Goal: Task Accomplishment & Management: Use online tool/utility

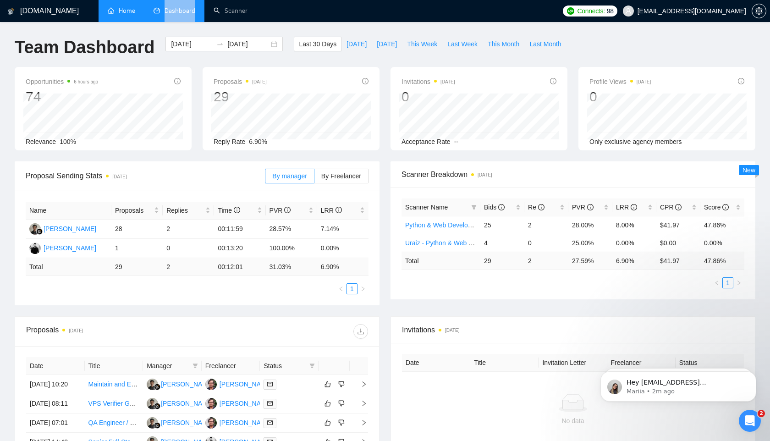
click at [128, 15] on link "Home" at bounding box center [122, 11] width 28 height 8
click at [128, 15] on li "Home" at bounding box center [122, 11] width 46 height 22
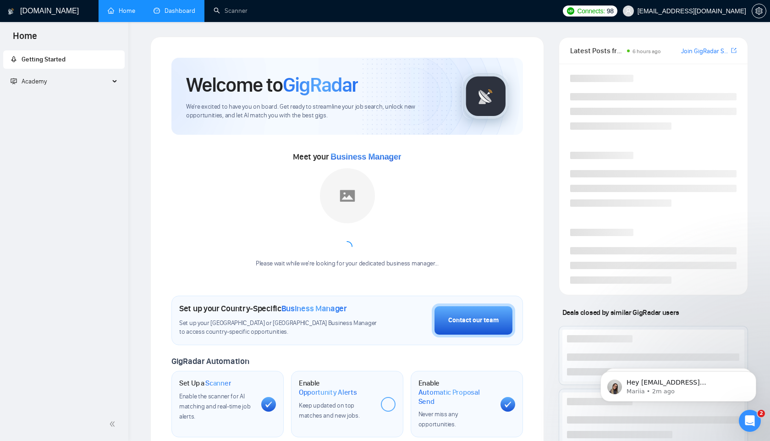
click at [175, 12] on link "Dashboard" at bounding box center [175, 11] width 42 height 8
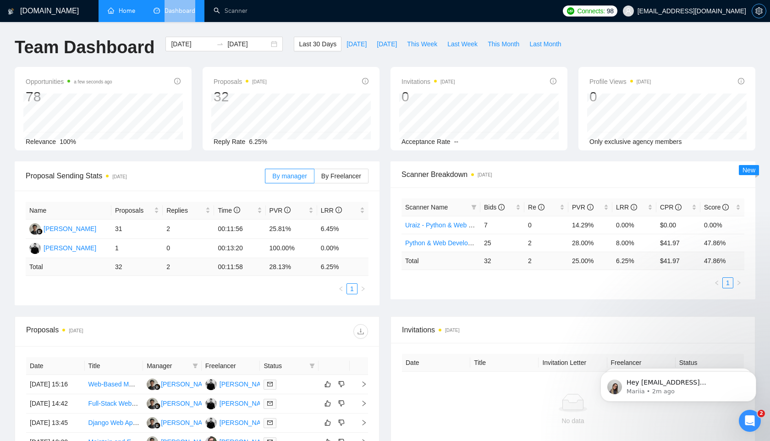
click at [759, 11] on icon "setting" at bounding box center [758, 10] width 7 height 7
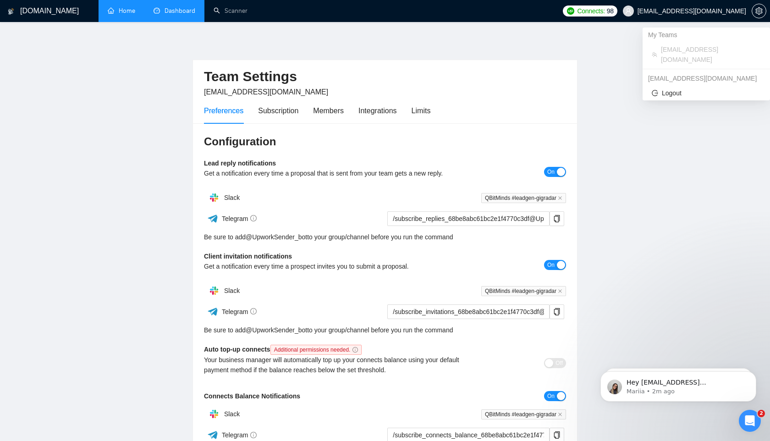
click at [727, 15] on span "muzzammil@qbitminds.com" at bounding box center [685, 10] width 134 height 29
click at [692, 11] on span "muzzammil@qbitminds.com" at bounding box center [692, 11] width 109 height 0
click at [675, 88] on span "Logout" at bounding box center [706, 93] width 109 height 10
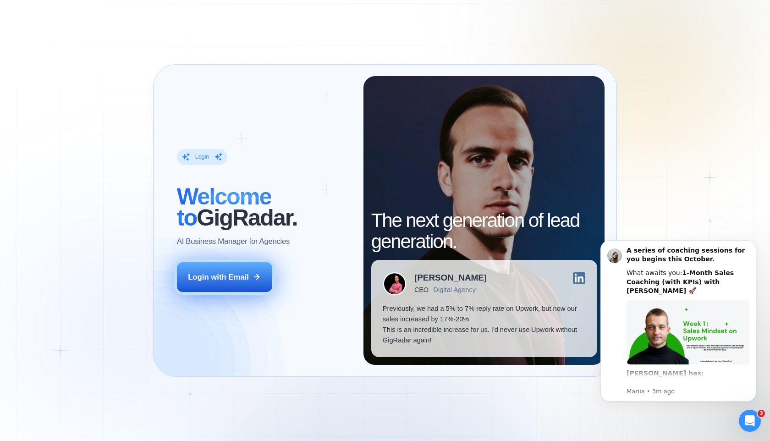
click at [249, 283] on button "Login with Email" at bounding box center [224, 277] width 95 height 30
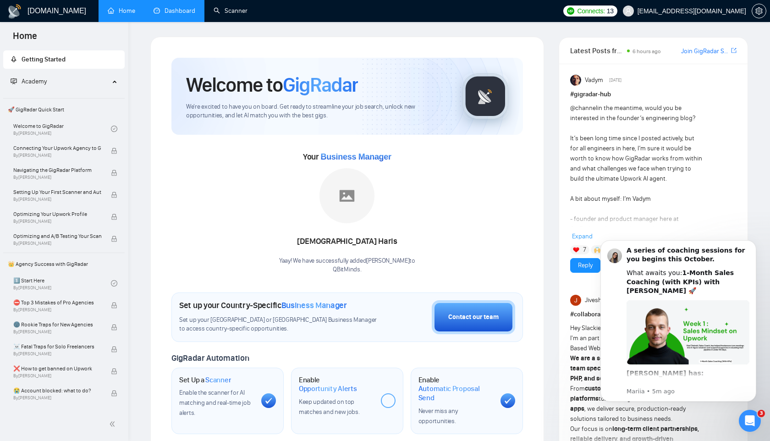
click at [184, 10] on link "Dashboard" at bounding box center [175, 11] width 42 height 8
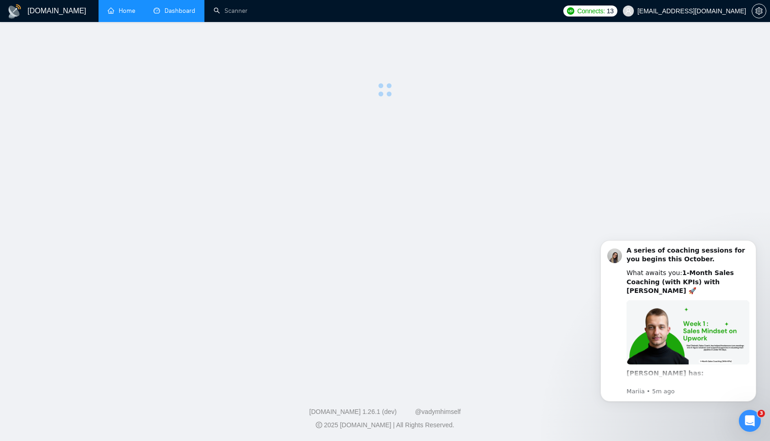
click at [184, 10] on span "Dashboard" at bounding box center [180, 11] width 31 height 8
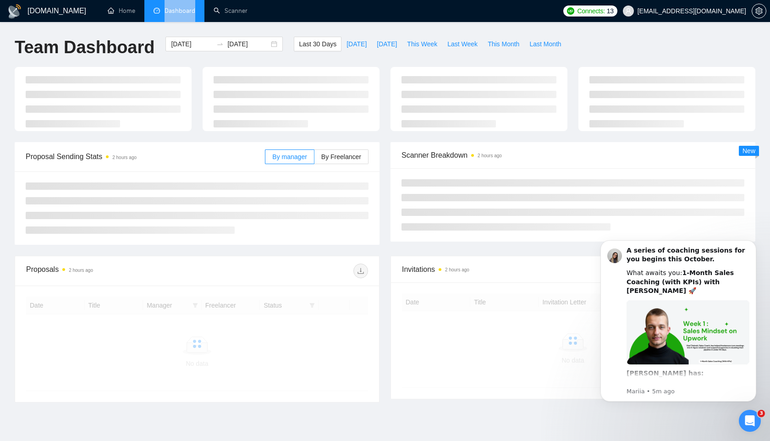
click at [620, 219] on ul at bounding box center [573, 204] width 343 height 51
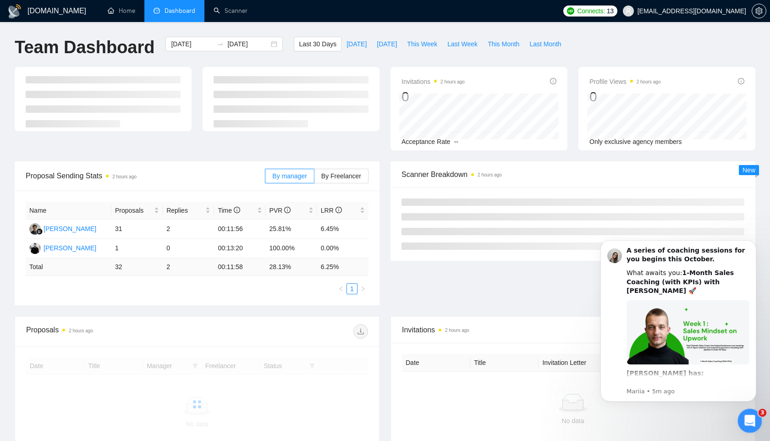
click at [752, 422] on icon "Open Intercom Messenger" at bounding box center [748, 419] width 15 height 15
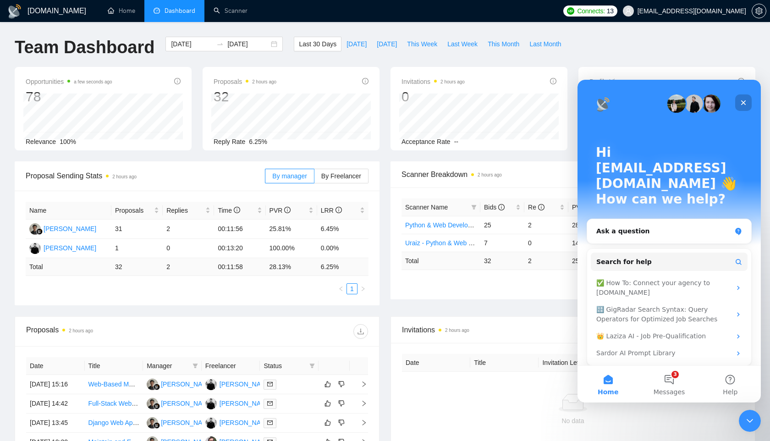
click at [744, 102] on icon "Close" at bounding box center [743, 102] width 5 height 5
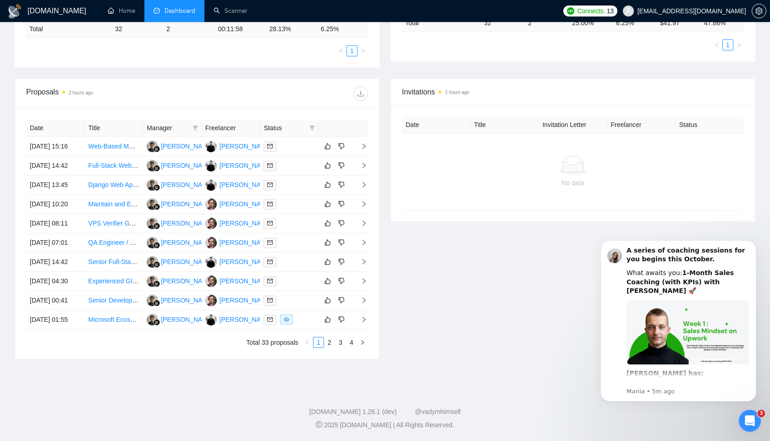
scroll to position [262, 0]
click at [107, 162] on link "Full-Stack Web Developer (PV Design App) – Remote/Contract" at bounding box center [177, 165] width 179 height 7
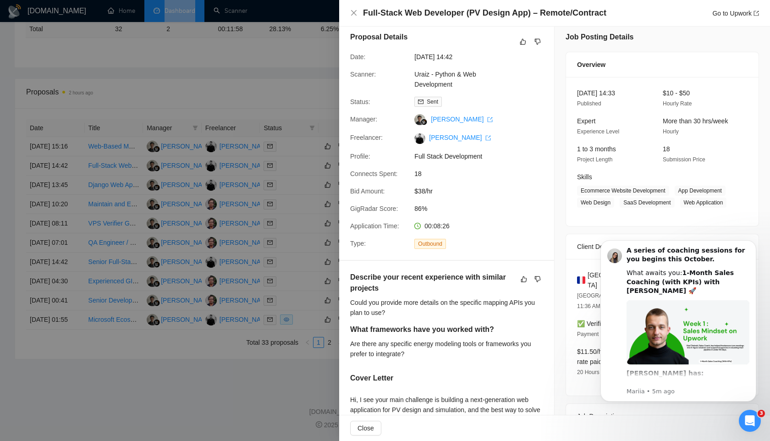
scroll to position [0, 0]
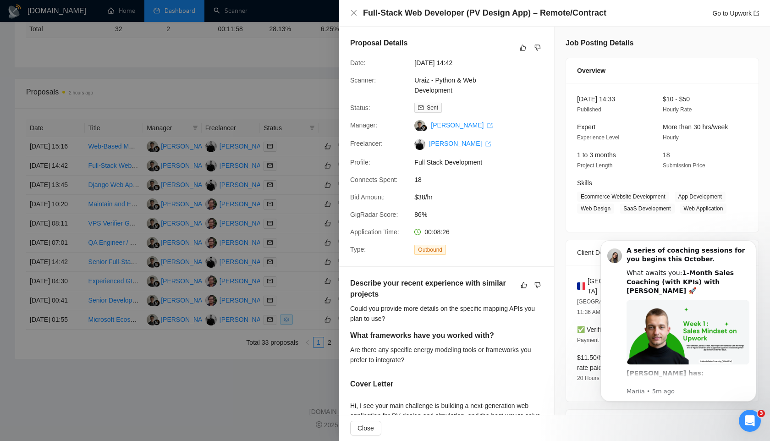
click at [284, 46] on div at bounding box center [385, 220] width 770 height 441
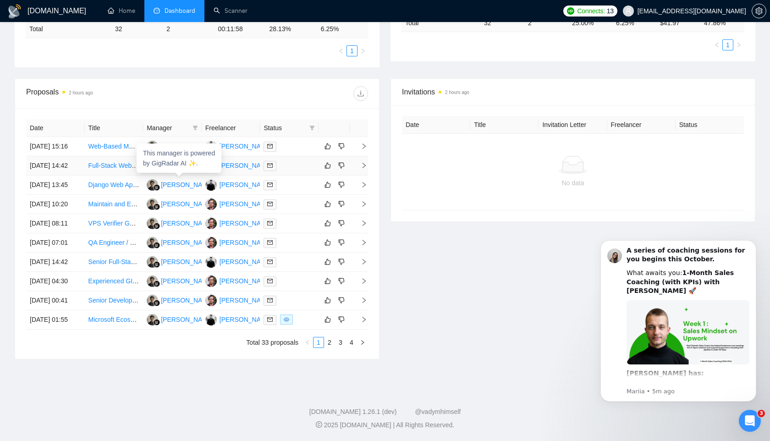
click at [120, 162] on link "Full-Stack Web Developer (PV Design App) – Remote/Contract" at bounding box center [177, 165] width 179 height 7
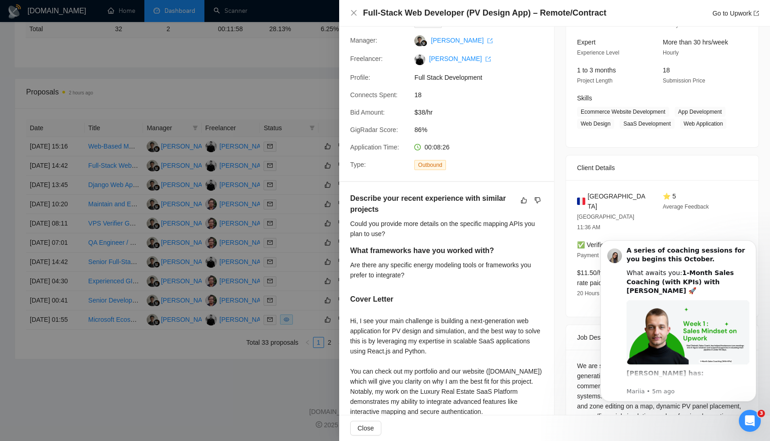
scroll to position [190, 0]
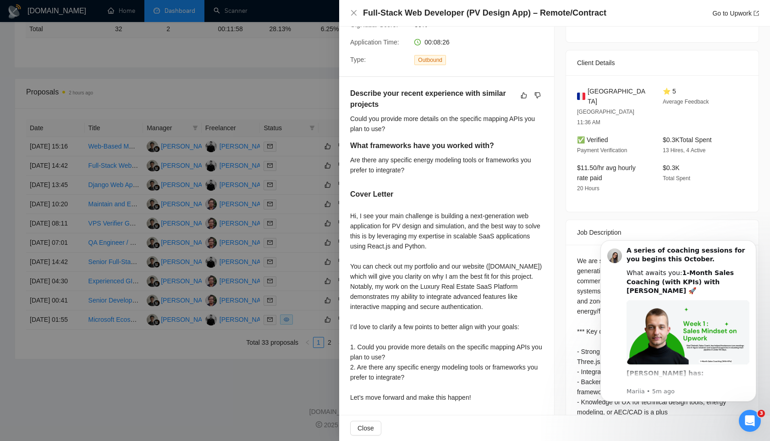
click at [287, 56] on div at bounding box center [385, 220] width 770 height 441
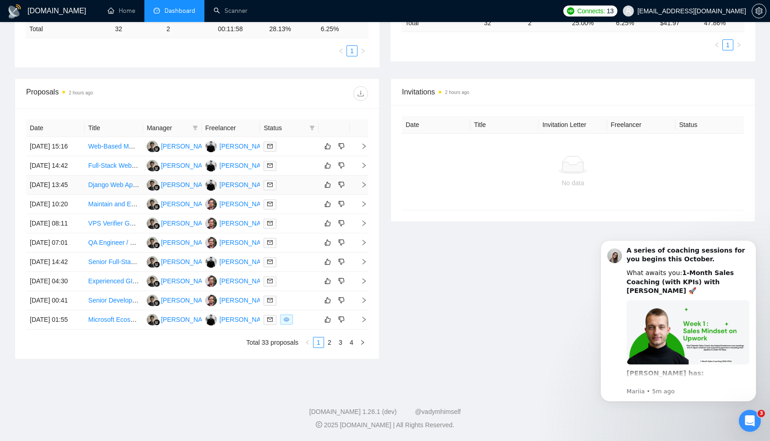
click at [121, 182] on link "Django Web Application Touchup with React.js or Vue.js" at bounding box center [167, 184] width 159 height 7
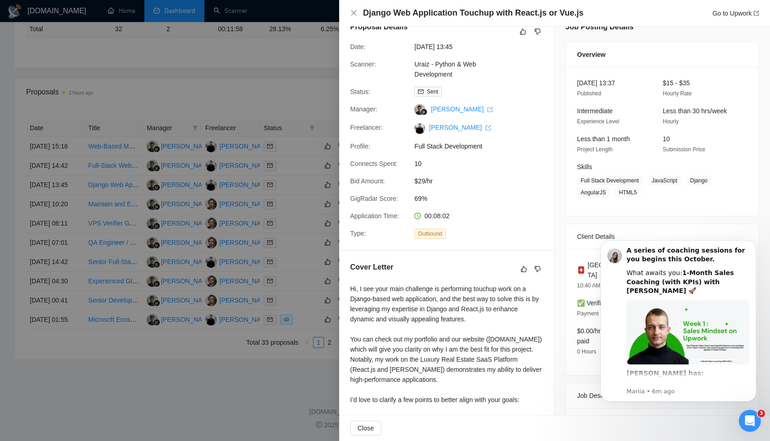
scroll to position [0, 0]
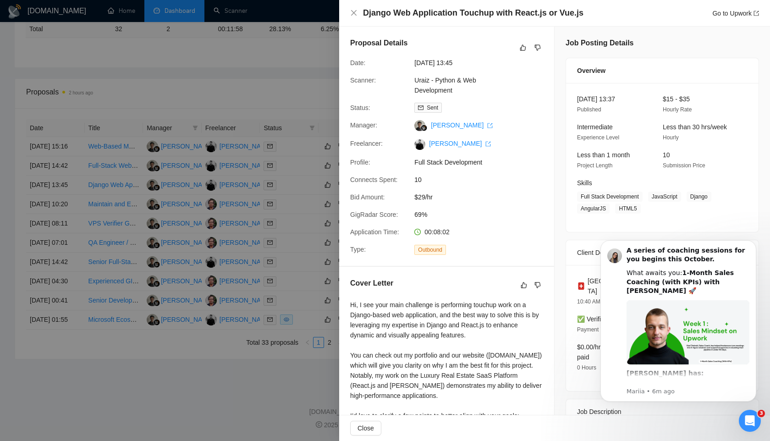
click at [252, 74] on div at bounding box center [385, 220] width 770 height 441
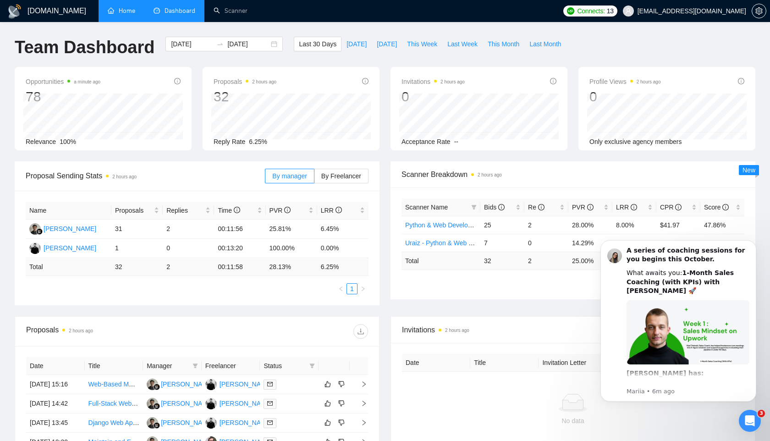
click at [130, 11] on link "Home" at bounding box center [122, 11] width 28 height 8
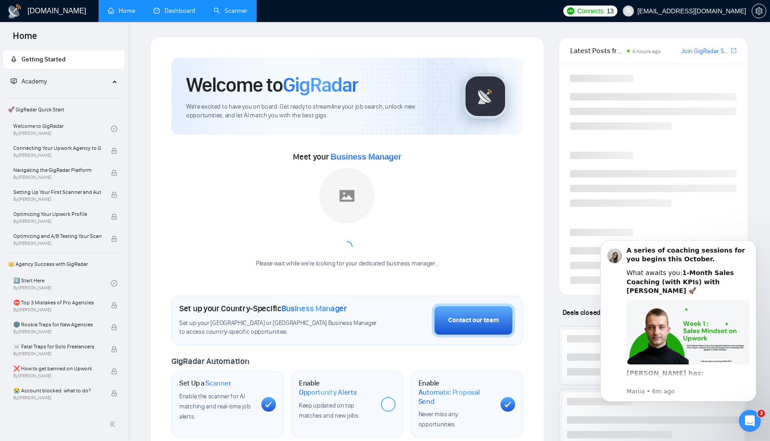
click at [217, 8] on link "Scanner" at bounding box center [231, 11] width 34 height 8
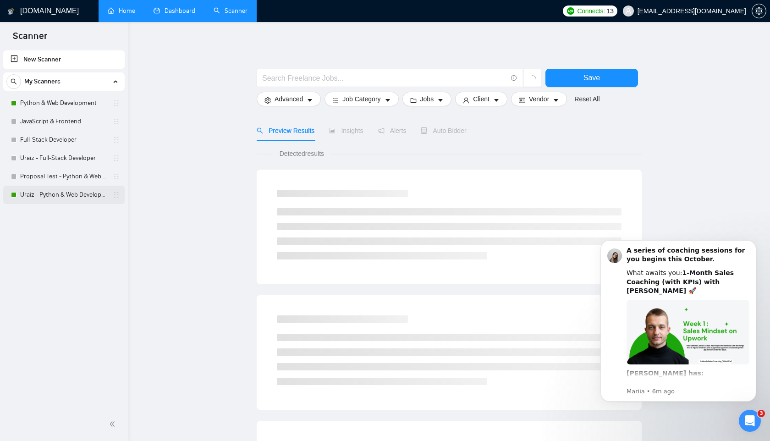
click at [74, 197] on link "Uraiz - Python & Web Development" at bounding box center [63, 195] width 87 height 18
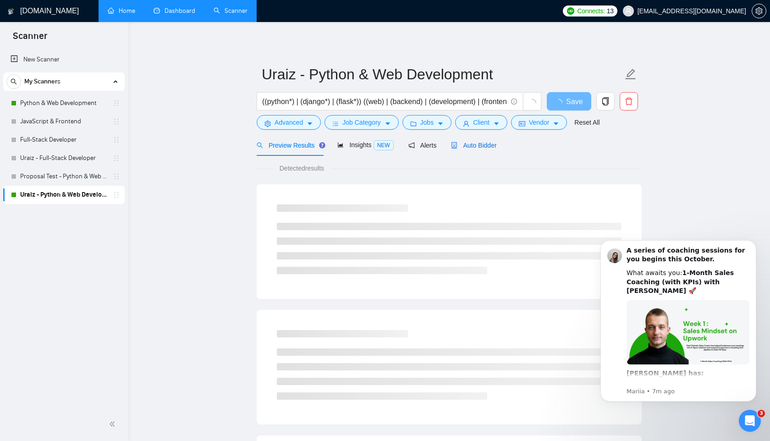
click at [475, 144] on span "Auto Bidder" at bounding box center [473, 145] width 45 height 7
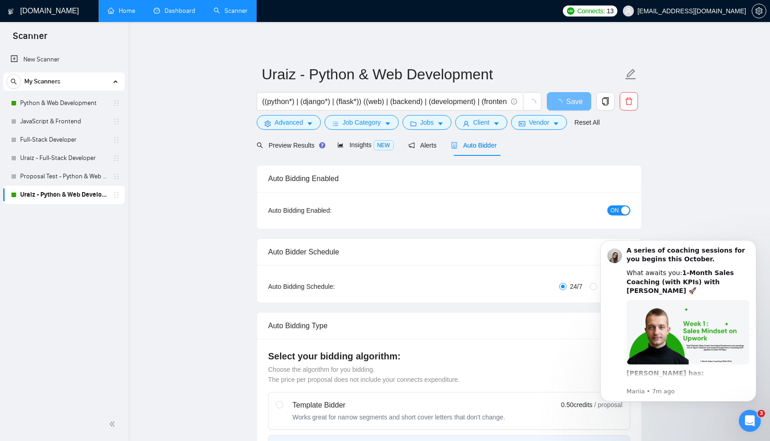
radio input "false"
radio input "true"
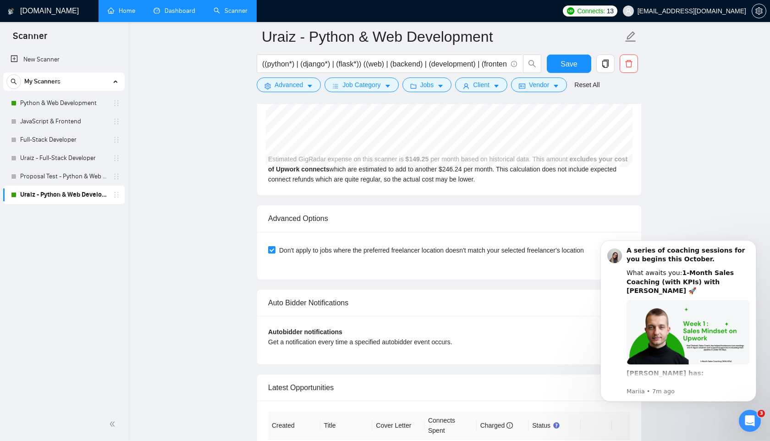
scroll to position [2086, 0]
